Goal: Task Accomplishment & Management: Manage account settings

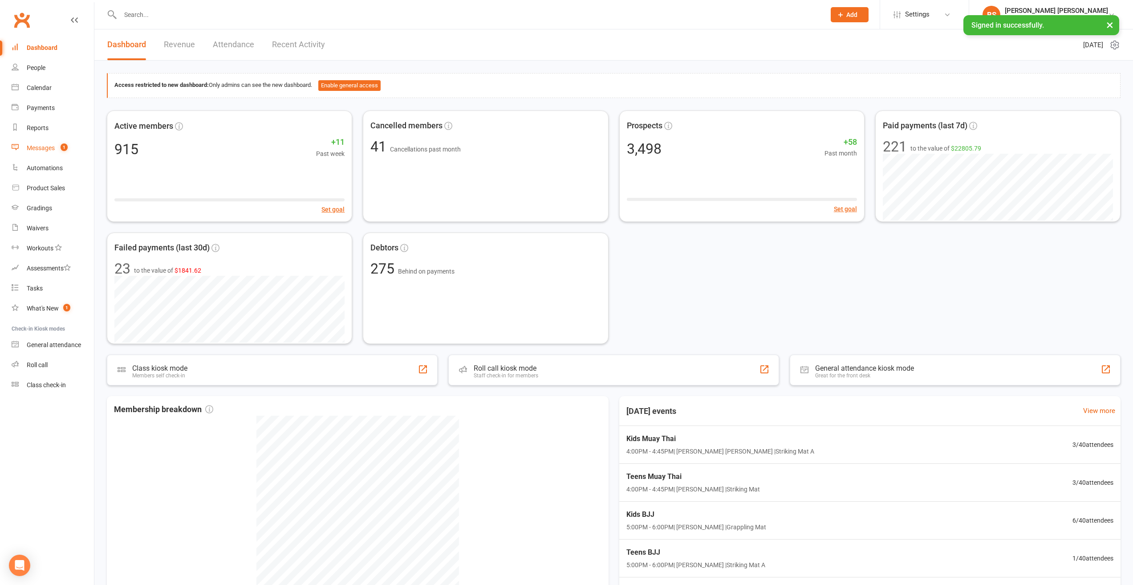
click at [48, 148] on div "Messages" at bounding box center [41, 147] width 28 height 7
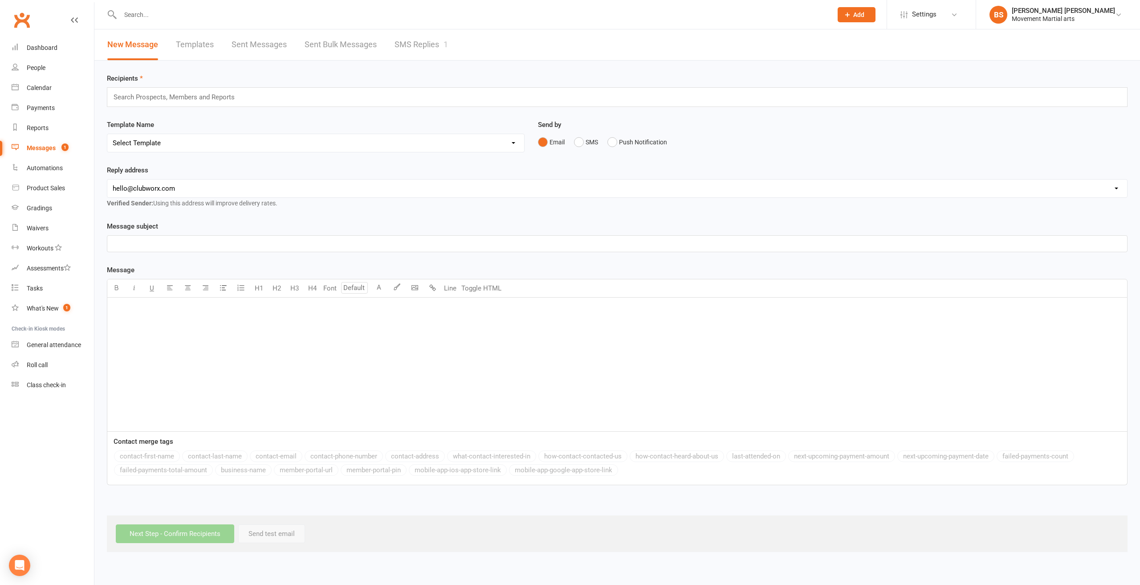
click at [405, 44] on link "SMS Replies 1" at bounding box center [420, 44] width 53 height 31
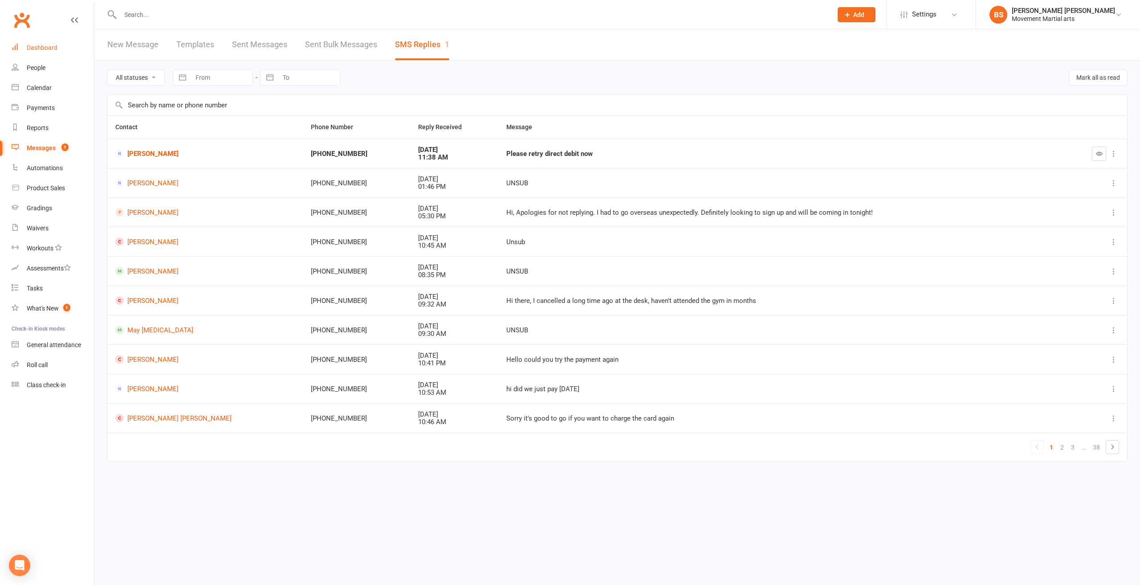
click at [61, 41] on link "Dashboard" at bounding box center [53, 48] width 82 height 20
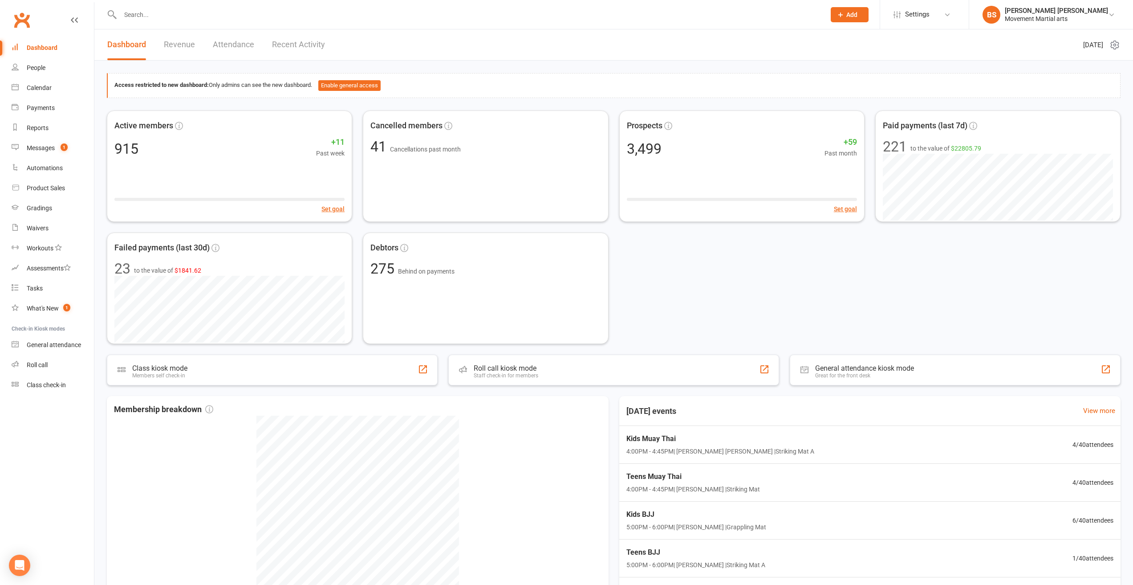
click at [66, 44] on link "Dashboard" at bounding box center [53, 48] width 82 height 20
click at [52, 88] on link "Calendar" at bounding box center [53, 88] width 82 height 20
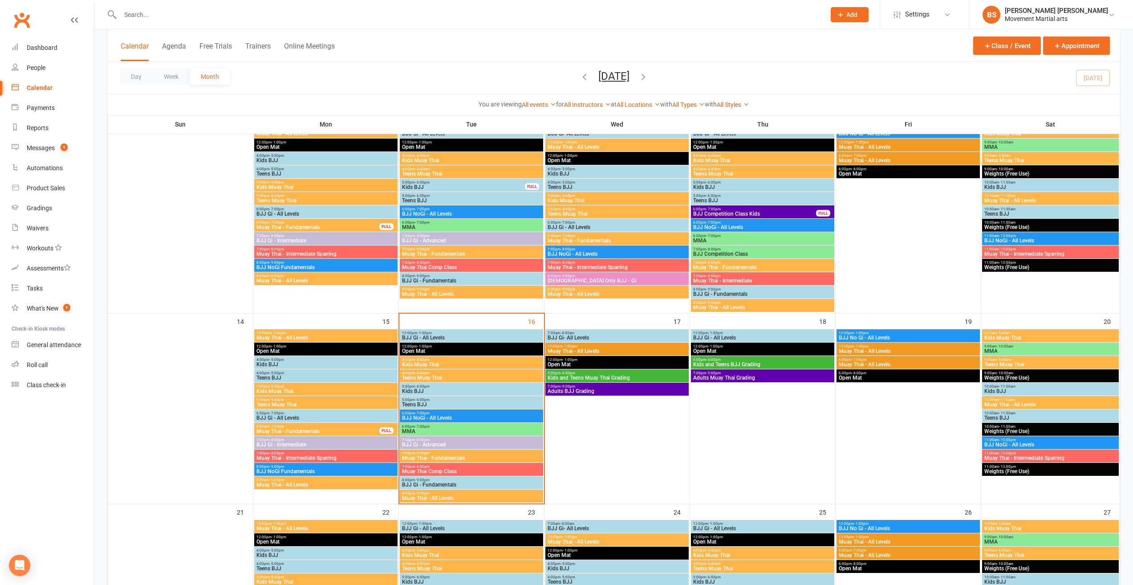
scroll to position [356, 0]
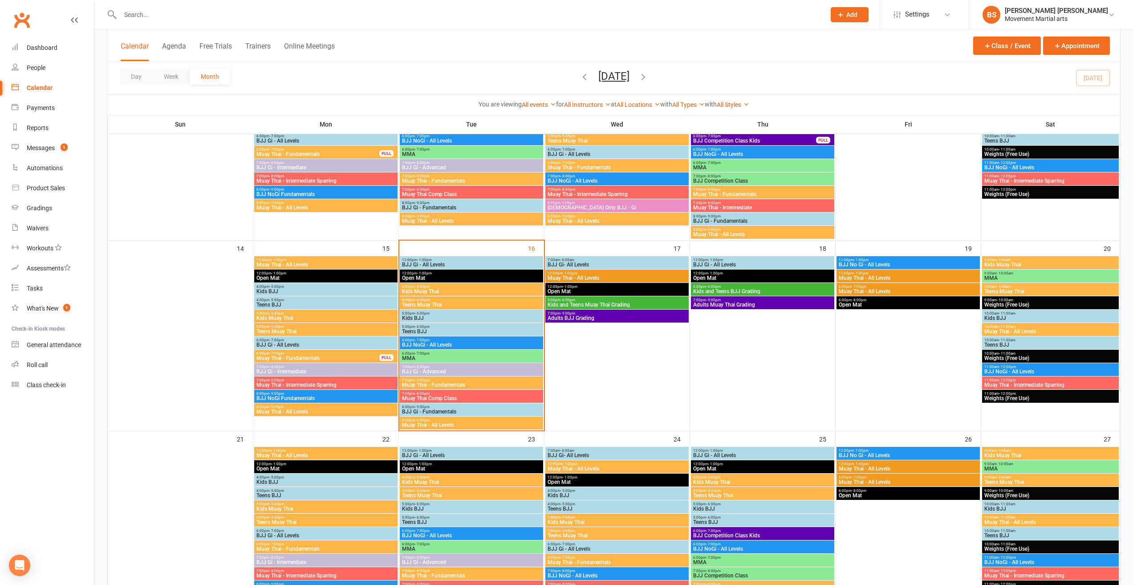
click at [623, 317] on span "Adults BJJ Grading" at bounding box center [617, 317] width 140 height 5
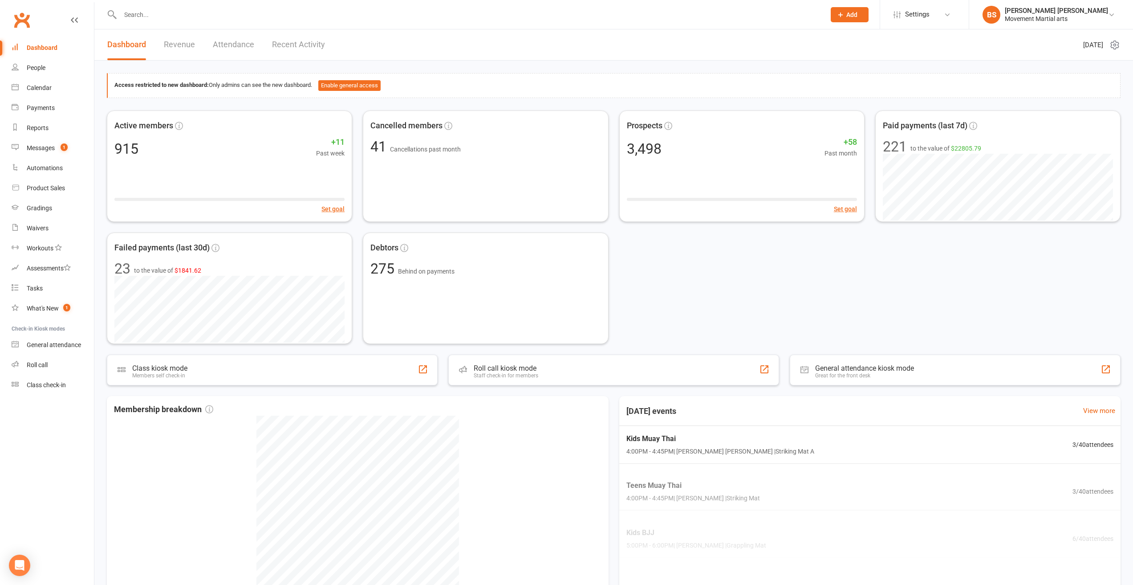
click at [211, 13] on input "text" at bounding box center [469, 14] width 702 height 12
type input "banovic"
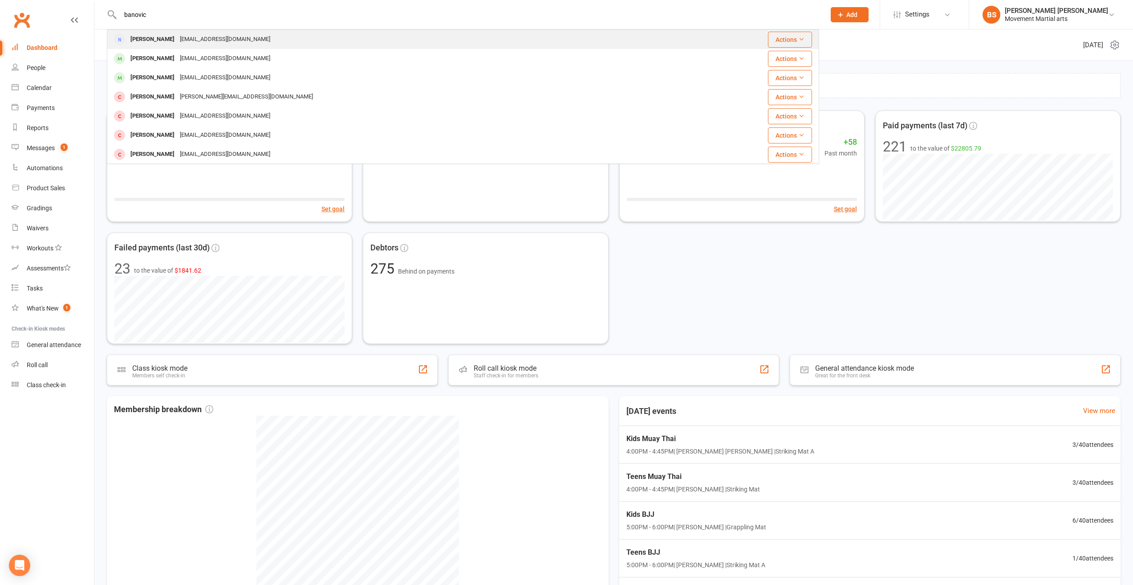
click at [190, 42] on div "billsdomain@gmail.com" at bounding box center [225, 39] width 96 height 13
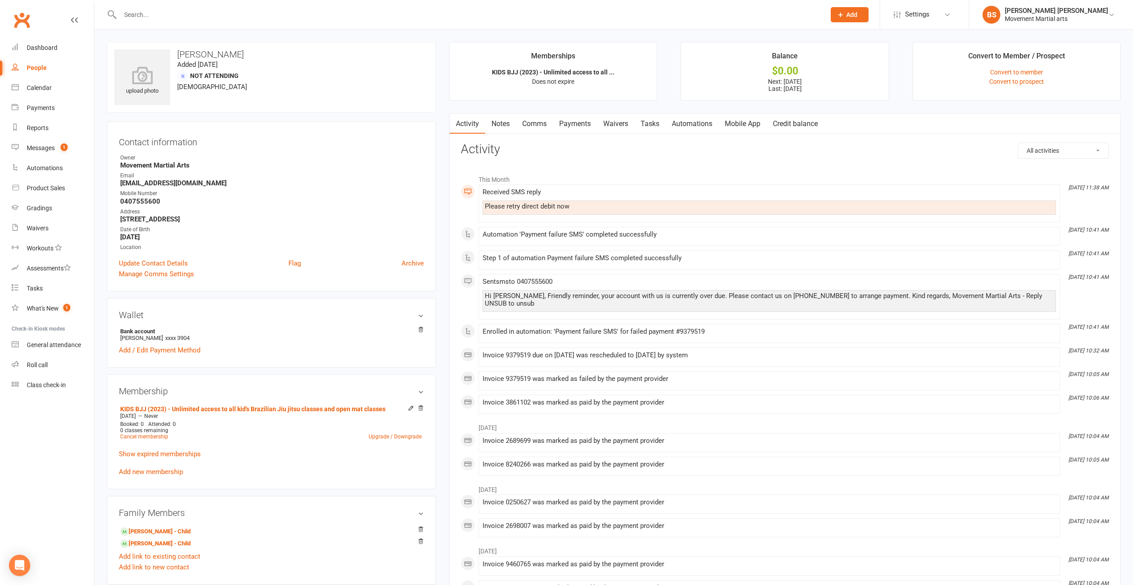
click at [584, 125] on link "Payments" at bounding box center [575, 124] width 44 height 20
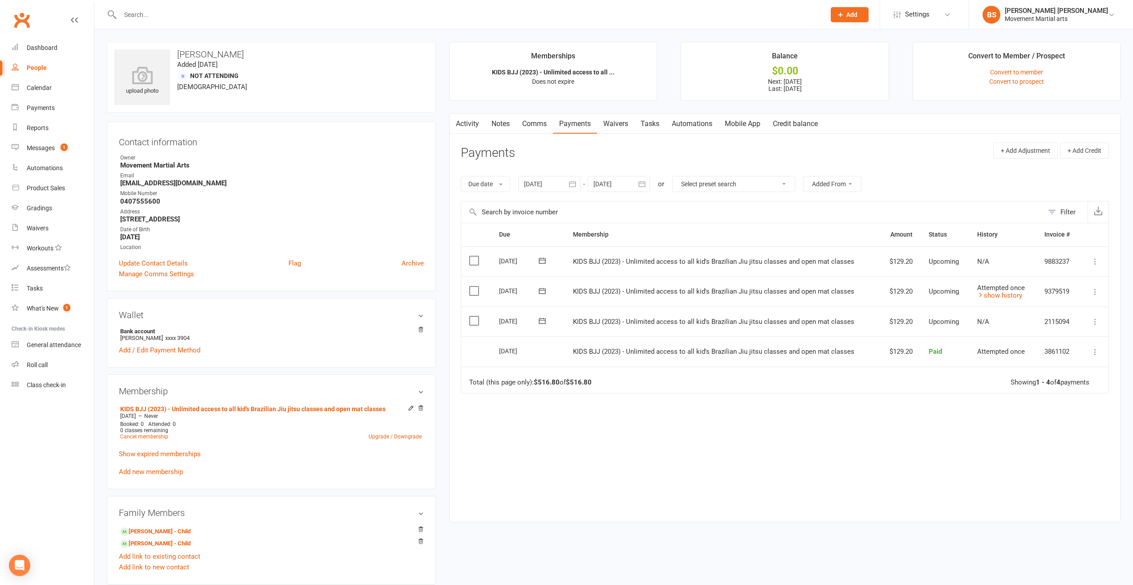
click at [538, 291] on icon at bounding box center [542, 290] width 9 height 9
click at [576, 377] on span "16" at bounding box center [574, 377] width 7 height 7
click at [538, 287] on icon at bounding box center [542, 290] width 9 height 9
click at [576, 380] on span "16" at bounding box center [574, 377] width 7 height 7
click at [497, 124] on link "Notes" at bounding box center [500, 124] width 31 height 20
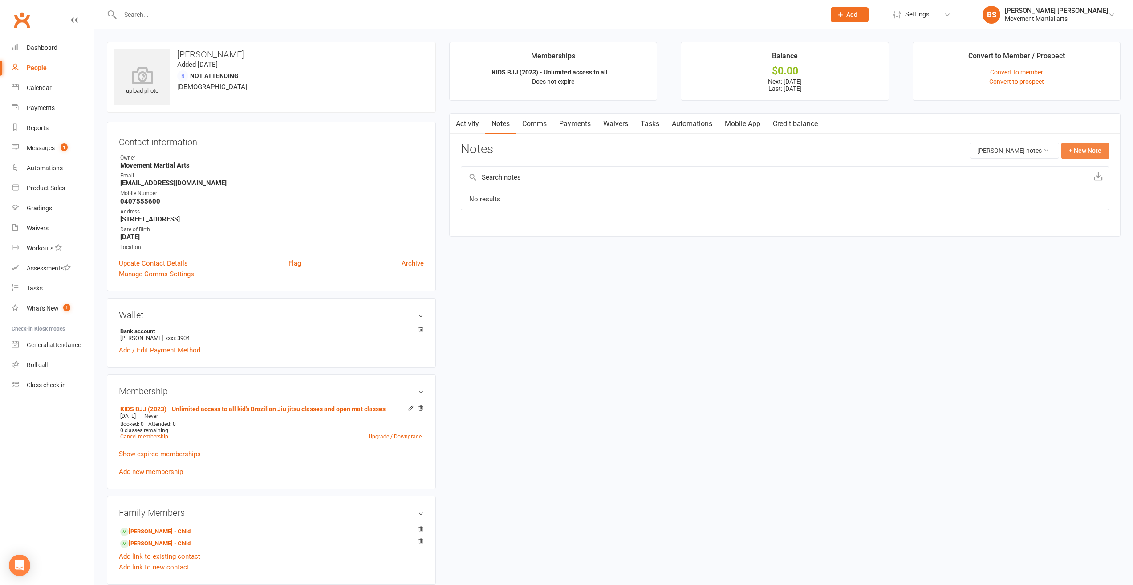
click at [1077, 150] on button "+ New Note" at bounding box center [1085, 150] width 48 height 16
click at [583, 193] on input "text" at bounding box center [785, 187] width 648 height 19
type input "bs changed debit date"
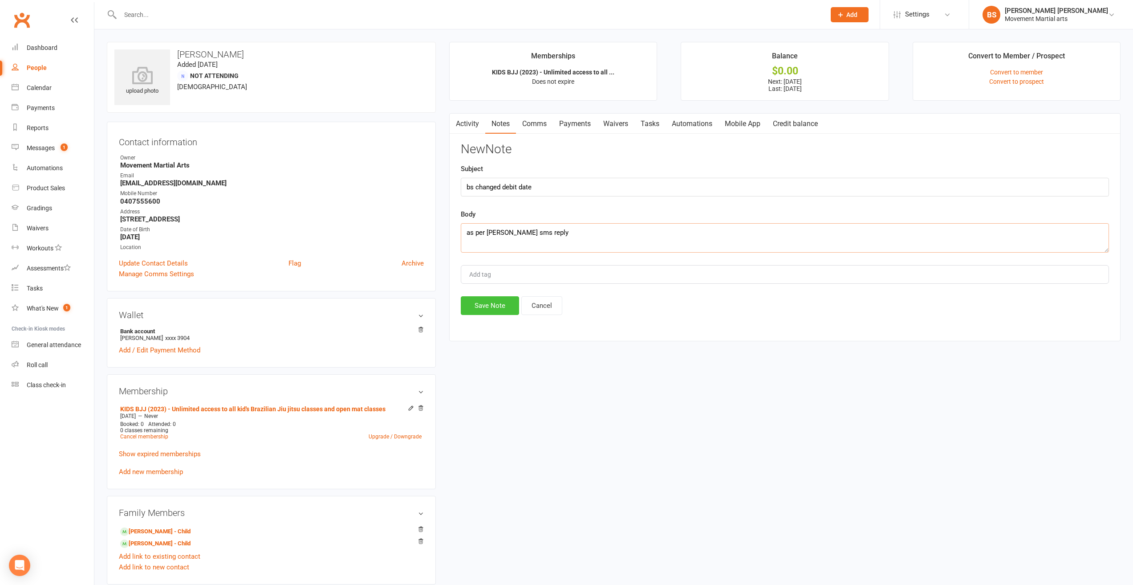
type textarea "as per bill banovic sms reply"
click at [476, 307] on button "Save Note" at bounding box center [490, 305] width 58 height 19
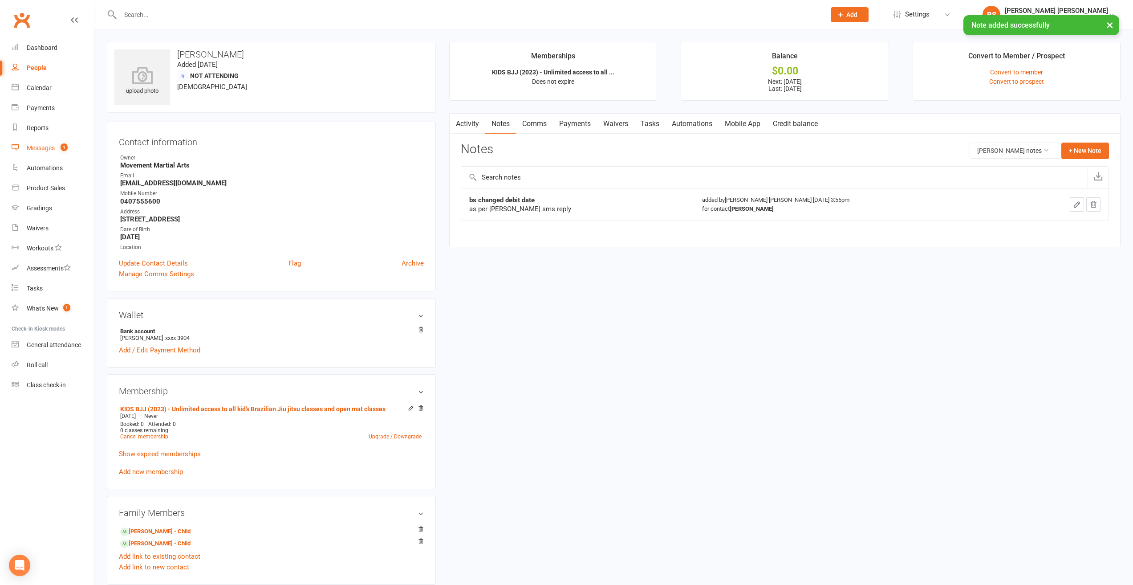
click at [73, 145] on link "Messages 1" at bounding box center [53, 148] width 82 height 20
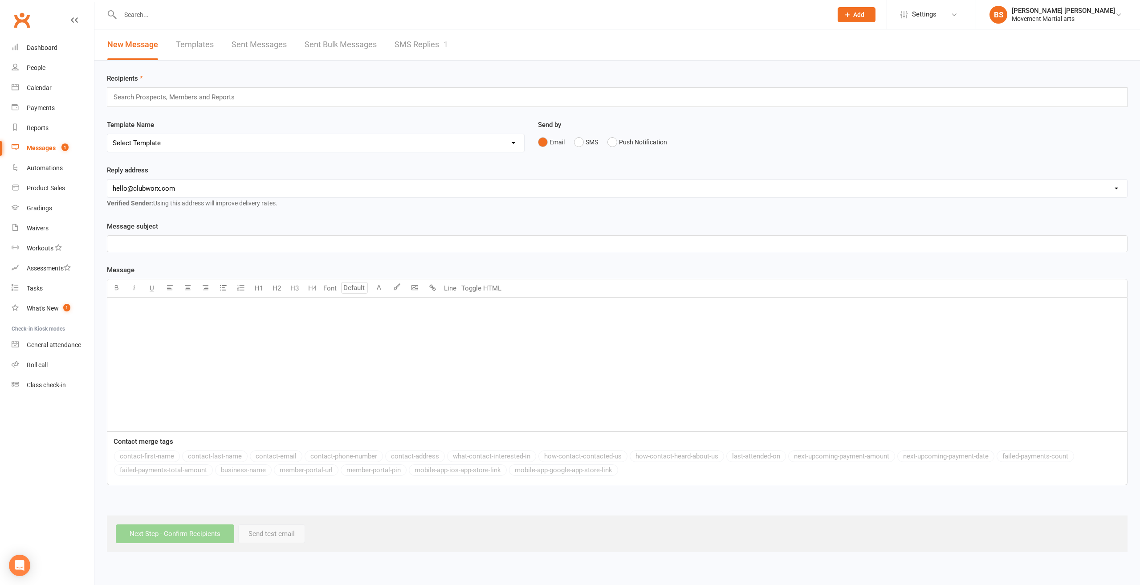
click at [443, 30] on ui-view "Prospect Member Non-attending contact Class / event Appointment Grading event T…" at bounding box center [570, 276] width 1140 height 549
click at [430, 45] on link "SMS Replies 1" at bounding box center [420, 44] width 53 height 31
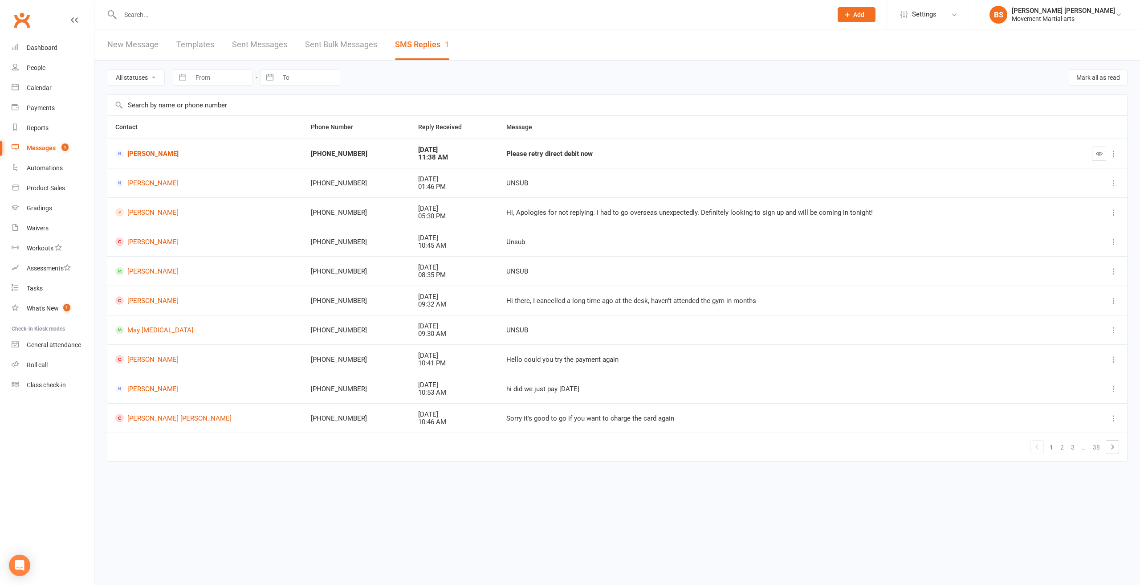
click at [1096, 155] on icon "button" at bounding box center [1099, 153] width 7 height 7
click at [51, 53] on link "Dashboard" at bounding box center [53, 48] width 82 height 20
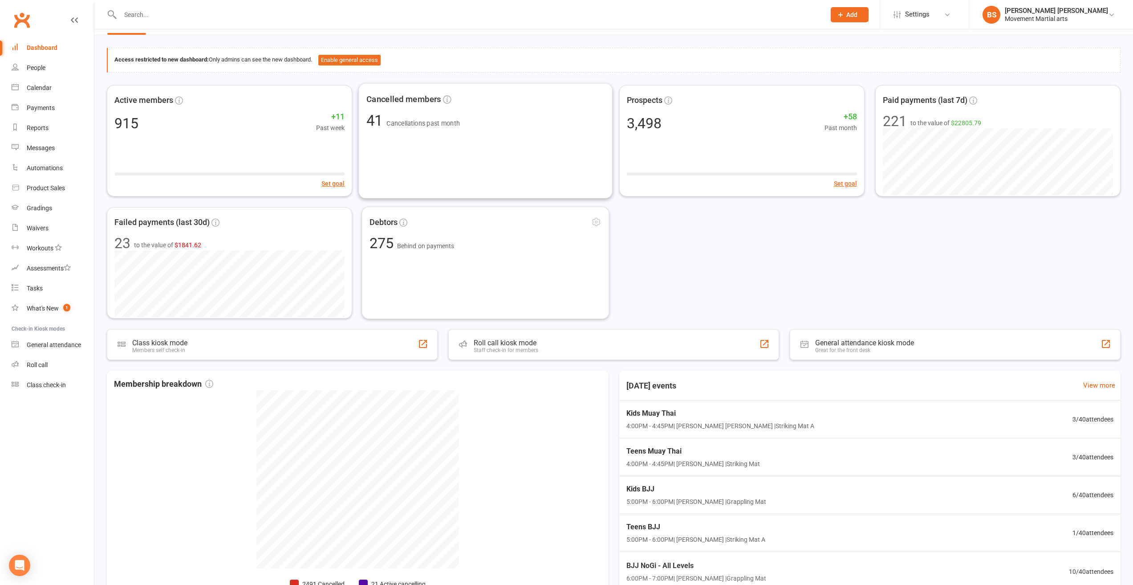
scroll to position [114, 0]
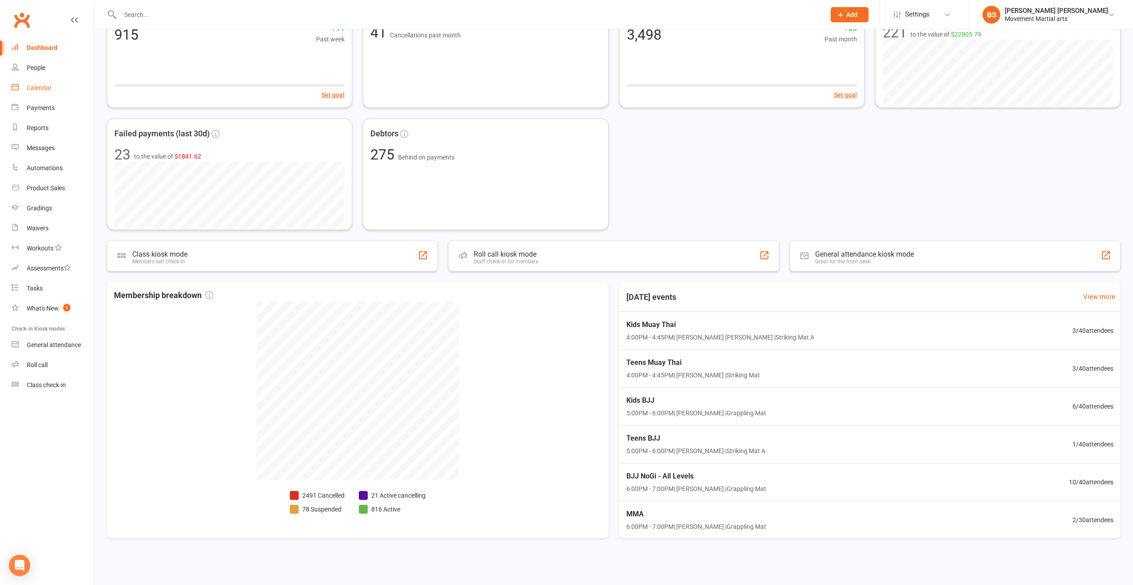
click at [44, 94] on link "Calendar" at bounding box center [53, 88] width 82 height 20
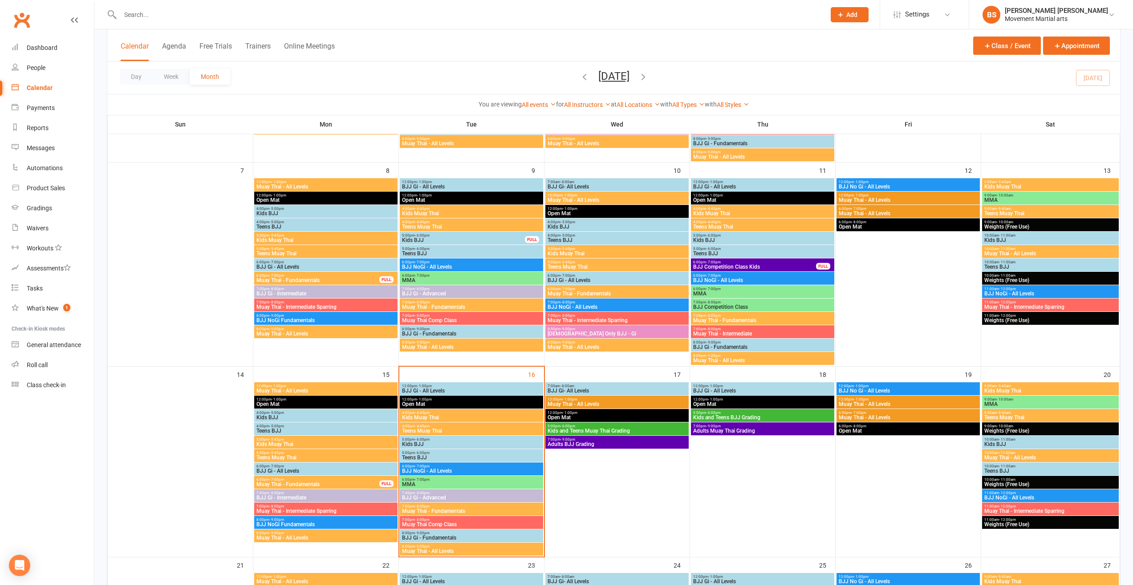
scroll to position [401, 0]
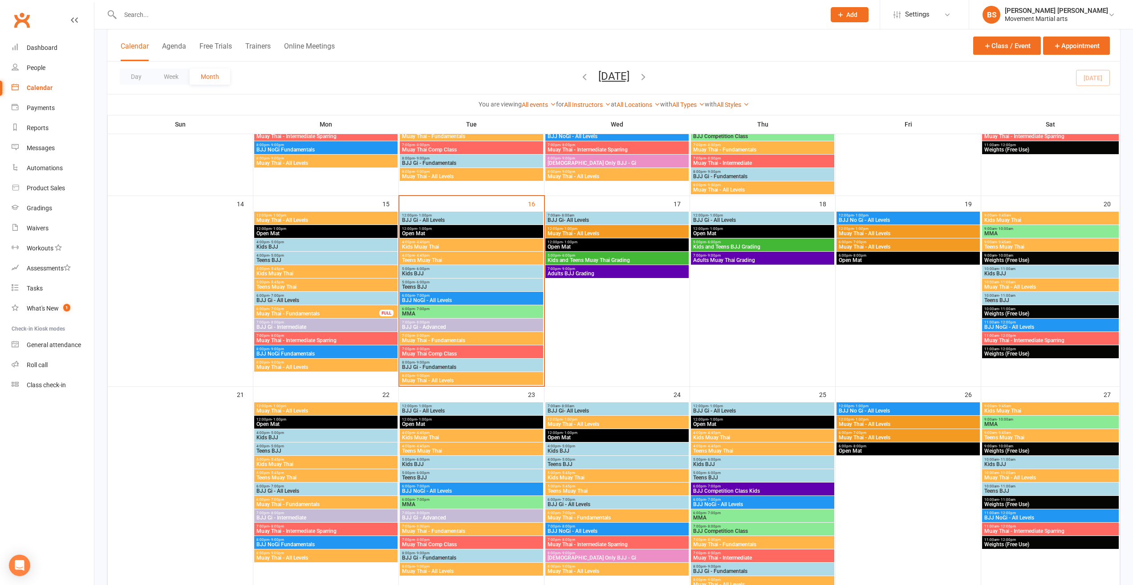
click at [428, 218] on span "BJJ Gi - All Levels" at bounding box center [472, 219] width 140 height 5
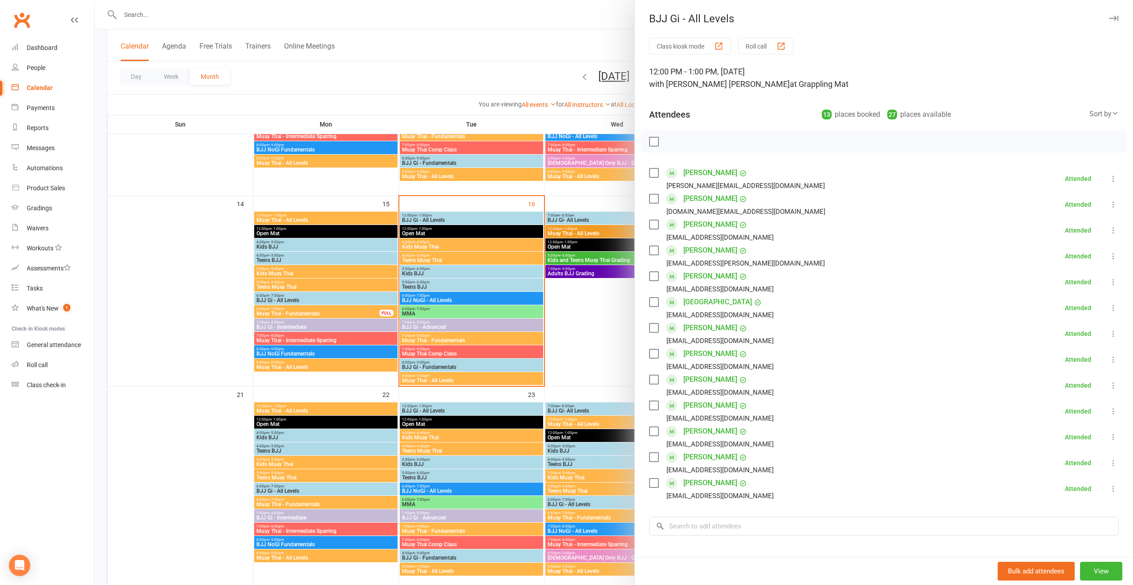
click at [439, 238] on div at bounding box center [613, 292] width 1039 height 585
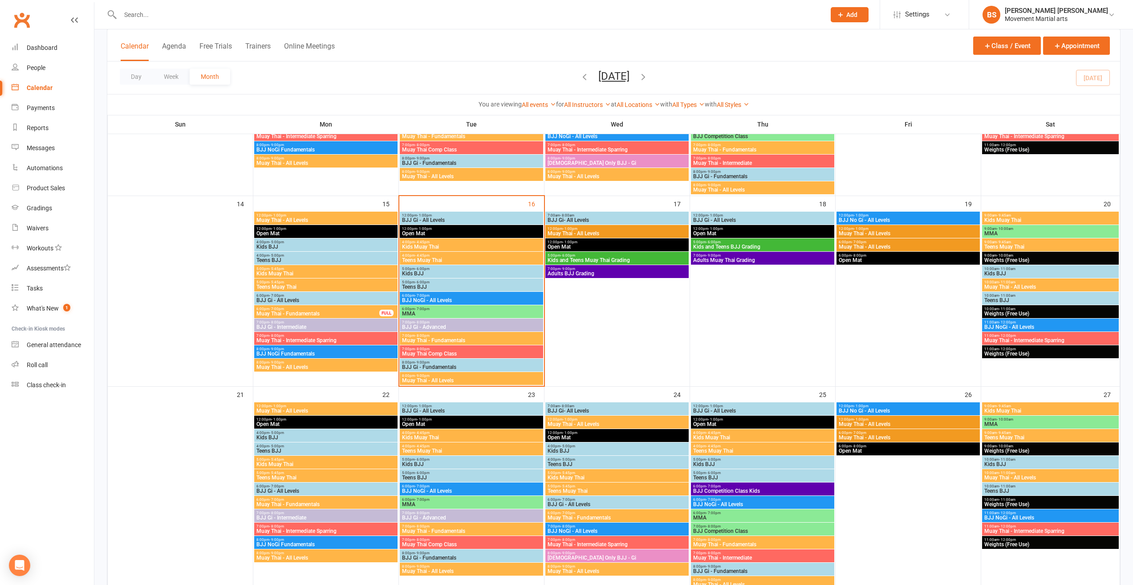
click at [469, 215] on span "12:00pm - 1:00pm" at bounding box center [472, 215] width 140 height 4
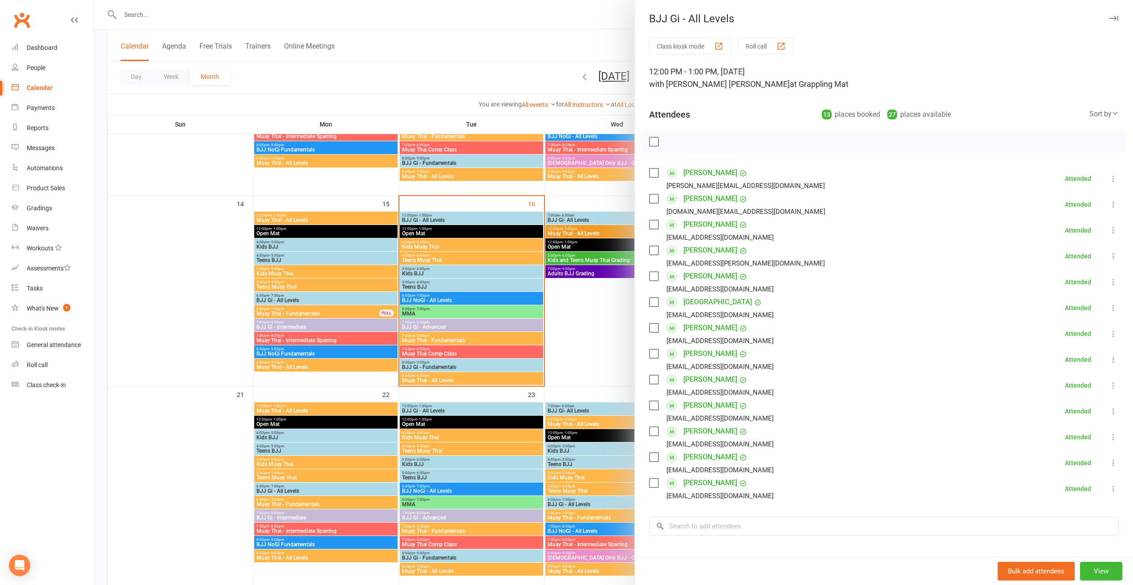
click at [692, 329] on link "Aj Prasad" at bounding box center [710, 328] width 54 height 14
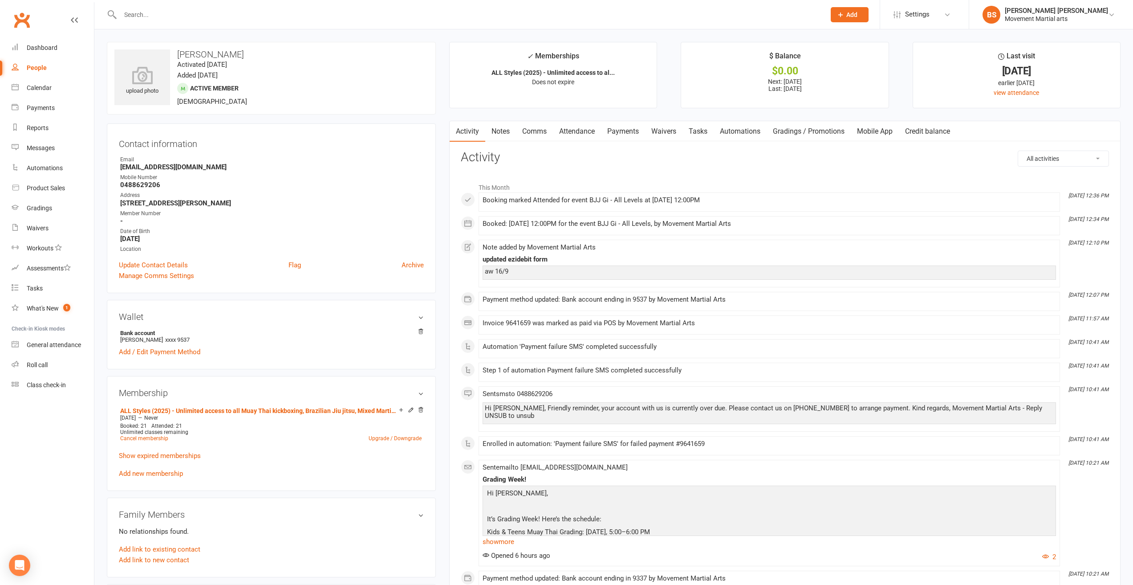
click at [626, 131] on link "Payments" at bounding box center [623, 131] width 44 height 20
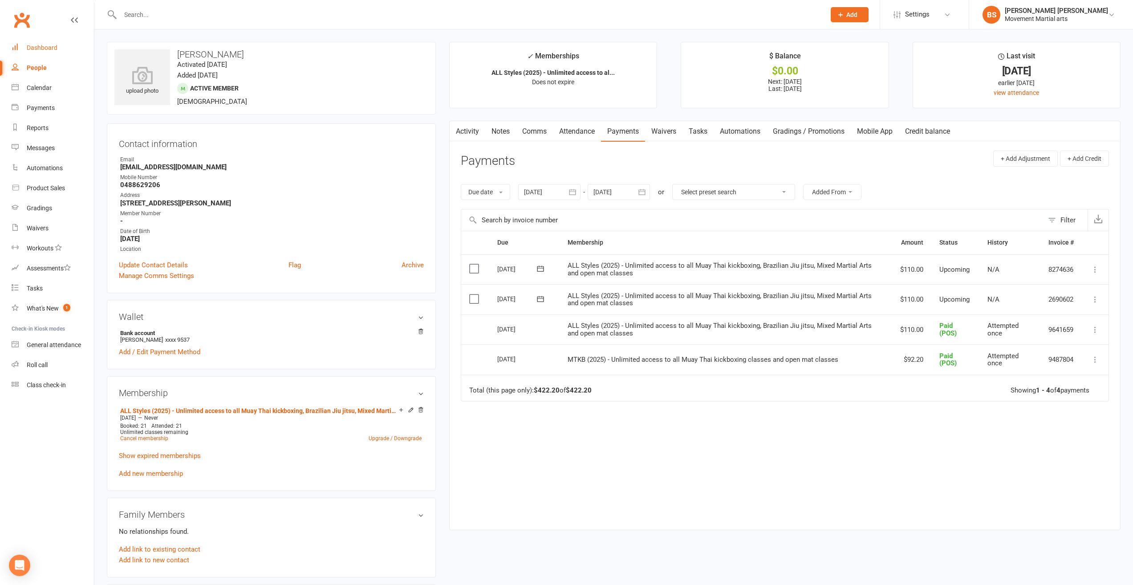
click at [43, 52] on link "Dashboard" at bounding box center [53, 48] width 82 height 20
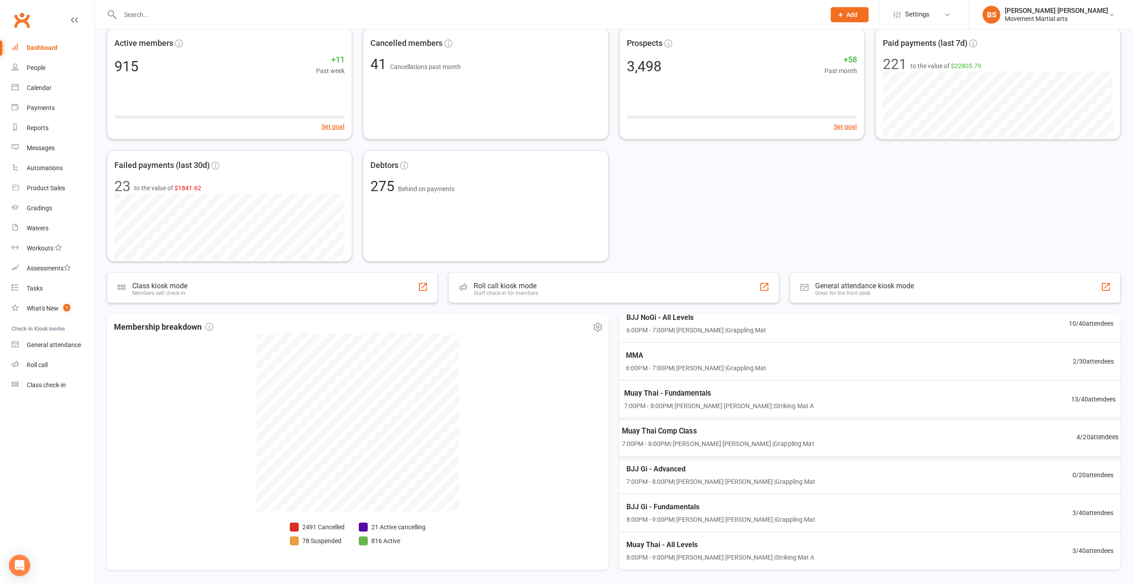
scroll to position [114, 0]
